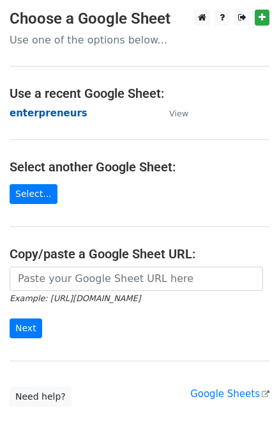
click at [49, 111] on strong "enterpreneurs" at bounding box center [49, 112] width 78 height 11
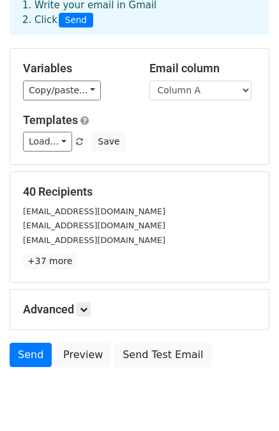
scroll to position [115, 0]
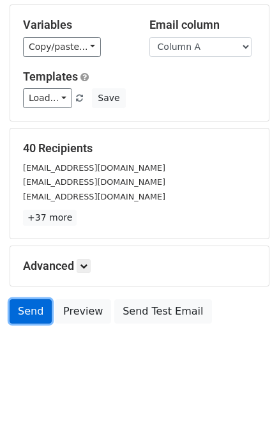
click at [38, 310] on link "Send" at bounding box center [31, 311] width 42 height 24
click at [26, 307] on link "Send" at bounding box center [31, 311] width 42 height 24
click at [37, 308] on link "Send" at bounding box center [31, 311] width 42 height 24
